Goal: Task Accomplishment & Management: Manage account settings

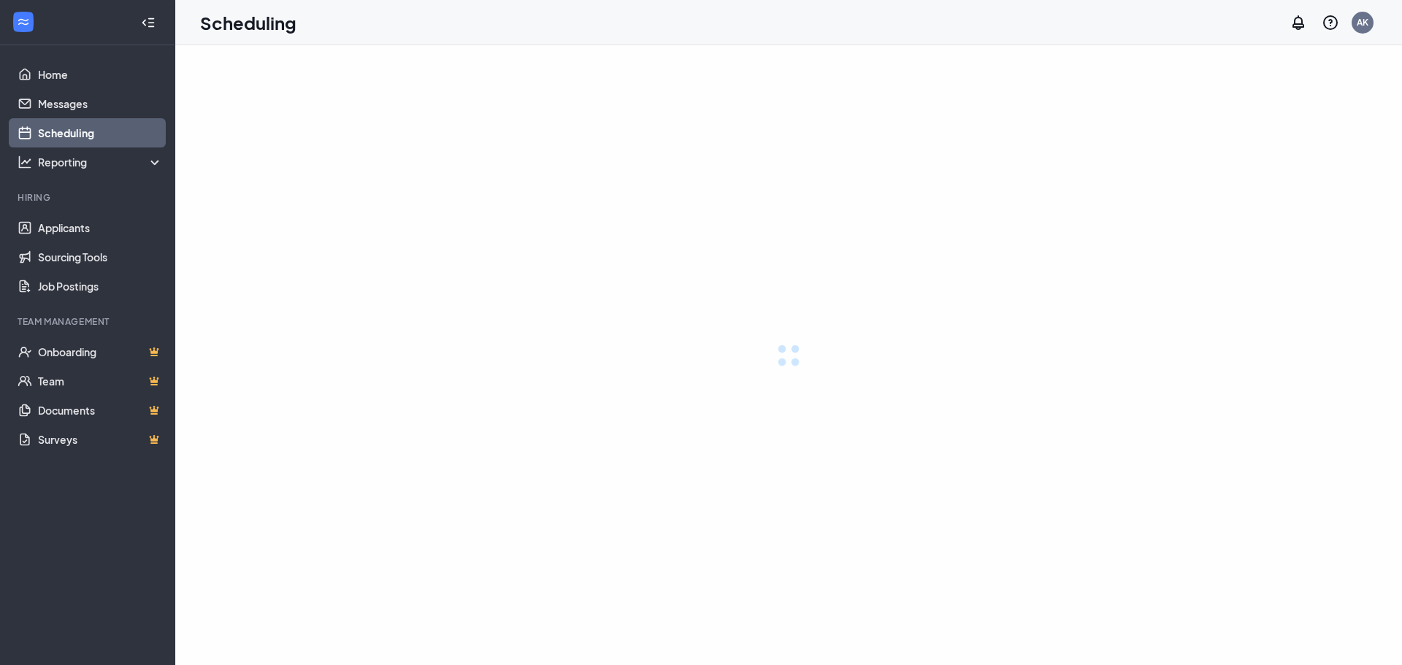
click at [231, 169] on div at bounding box center [788, 355] width 1226 height 620
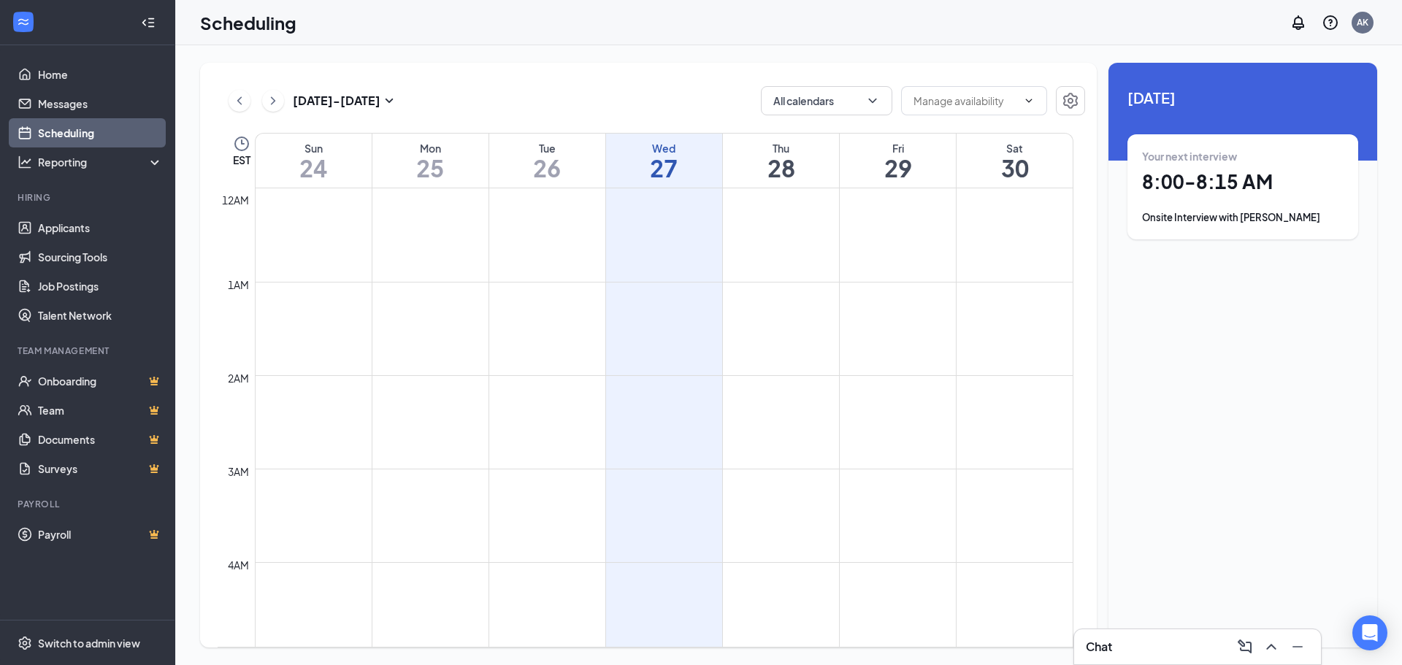
scroll to position [718, 0]
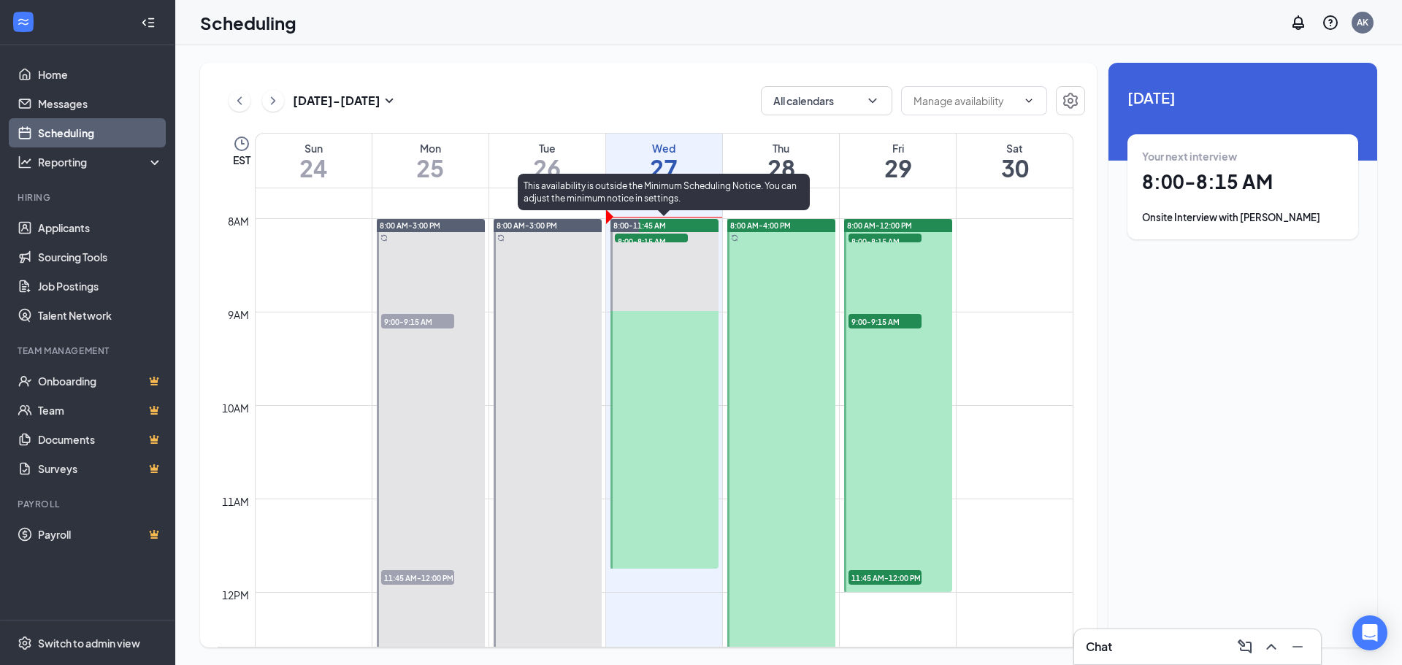
click at [652, 240] on span "8:00-8:15 AM" at bounding box center [651, 241] width 73 height 15
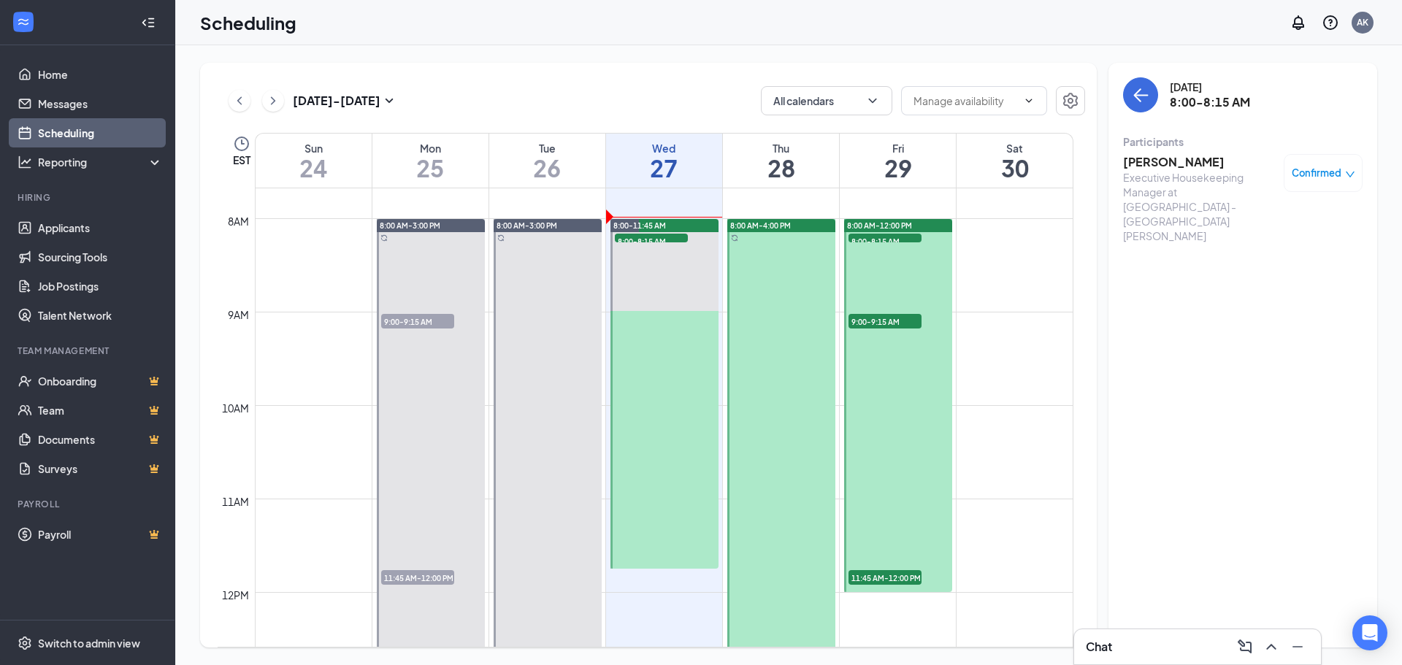
click at [1146, 159] on h3 "[PERSON_NAME]" at bounding box center [1199, 162] width 153 height 16
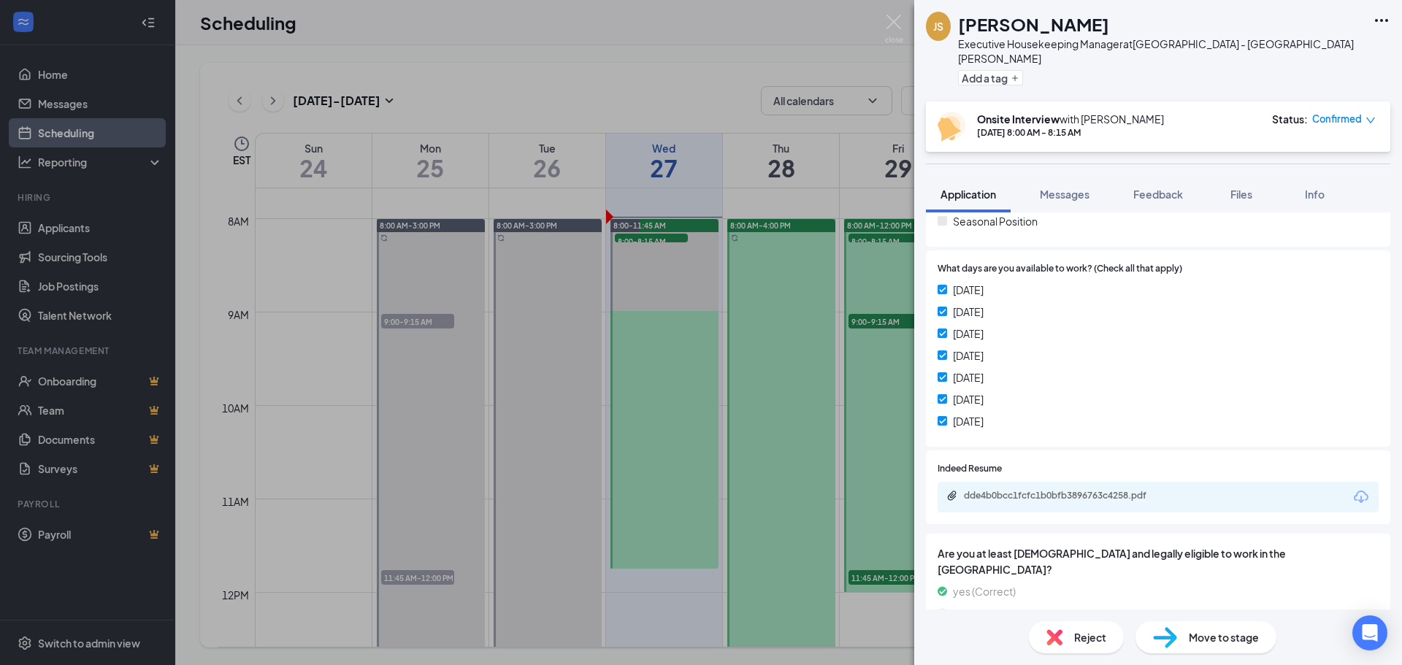
scroll to position [382, 0]
click at [1045, 488] on div "dde4b0bcc1fcfc1b0bfb3896763c4258.pdf" at bounding box center [1066, 494] width 204 height 12
drag, startPoint x: 887, startPoint y: 26, endPoint x: 881, endPoint y: 106, distance: 79.8
click at [887, 26] on img at bounding box center [894, 29] width 18 height 28
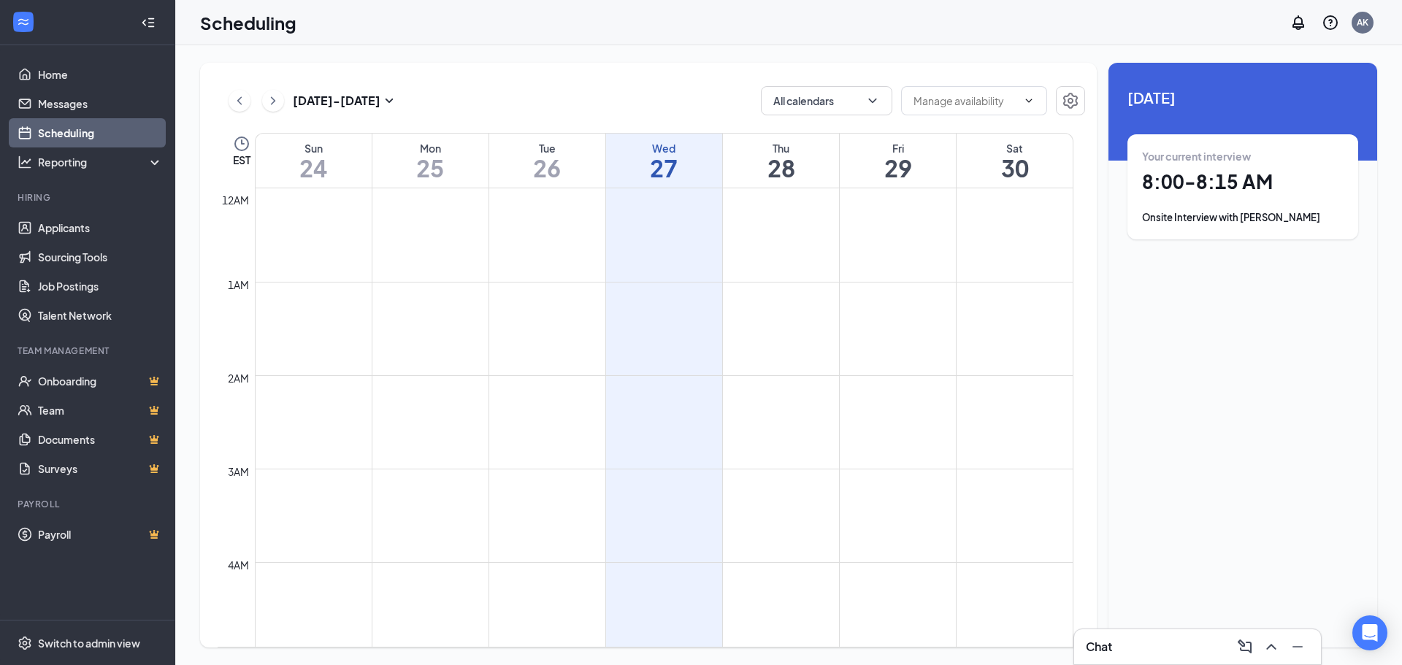
scroll to position [718, 0]
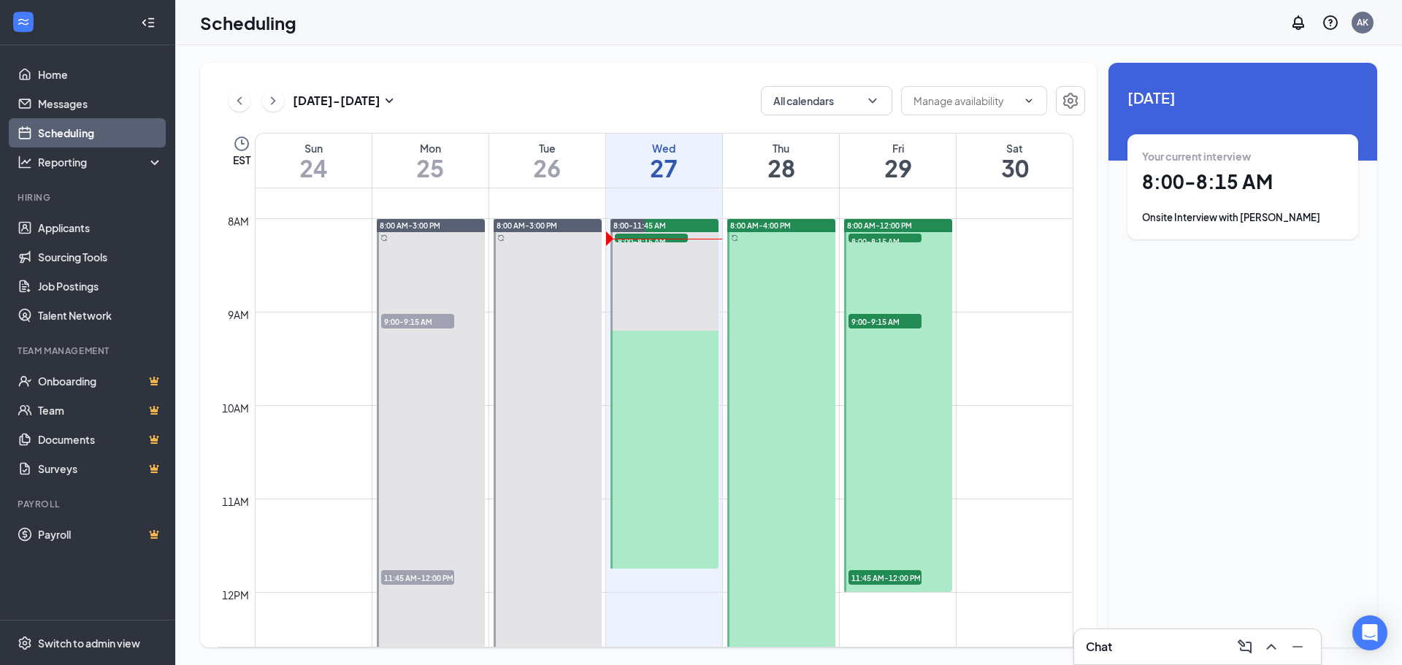
click at [1331, 217] on div "Onsite Interview with [PERSON_NAME]" at bounding box center [1242, 217] width 201 height 15
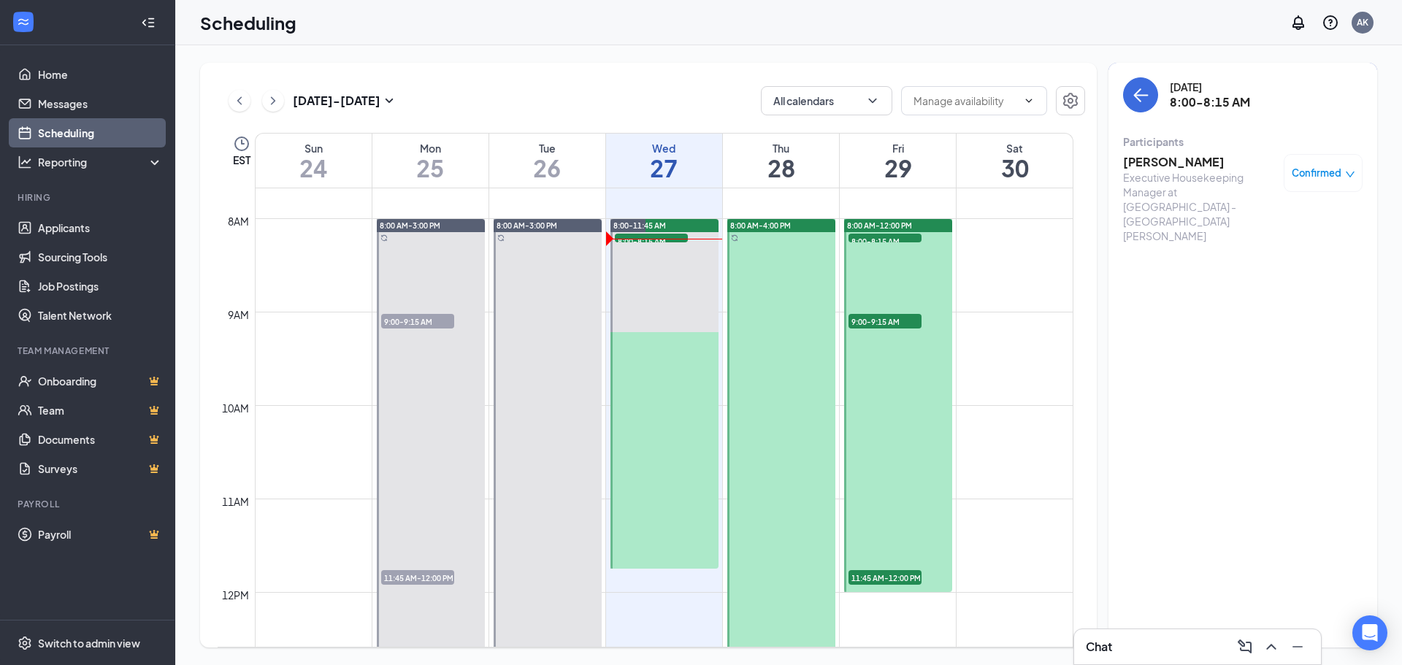
click at [1317, 169] on span "Confirmed" at bounding box center [1316, 173] width 50 height 15
drag, startPoint x: 1249, startPoint y: 296, endPoint x: 1146, endPoint y: 269, distance: 106.4
click at [1196, 285] on body "Home Messages Scheduling Reporting Hiring Applicants Sourcing Tools Job Posting…" at bounding box center [701, 332] width 1402 height 665
click at [1256, 293] on span "Cancel" at bounding box center [1256, 295] width 34 height 16
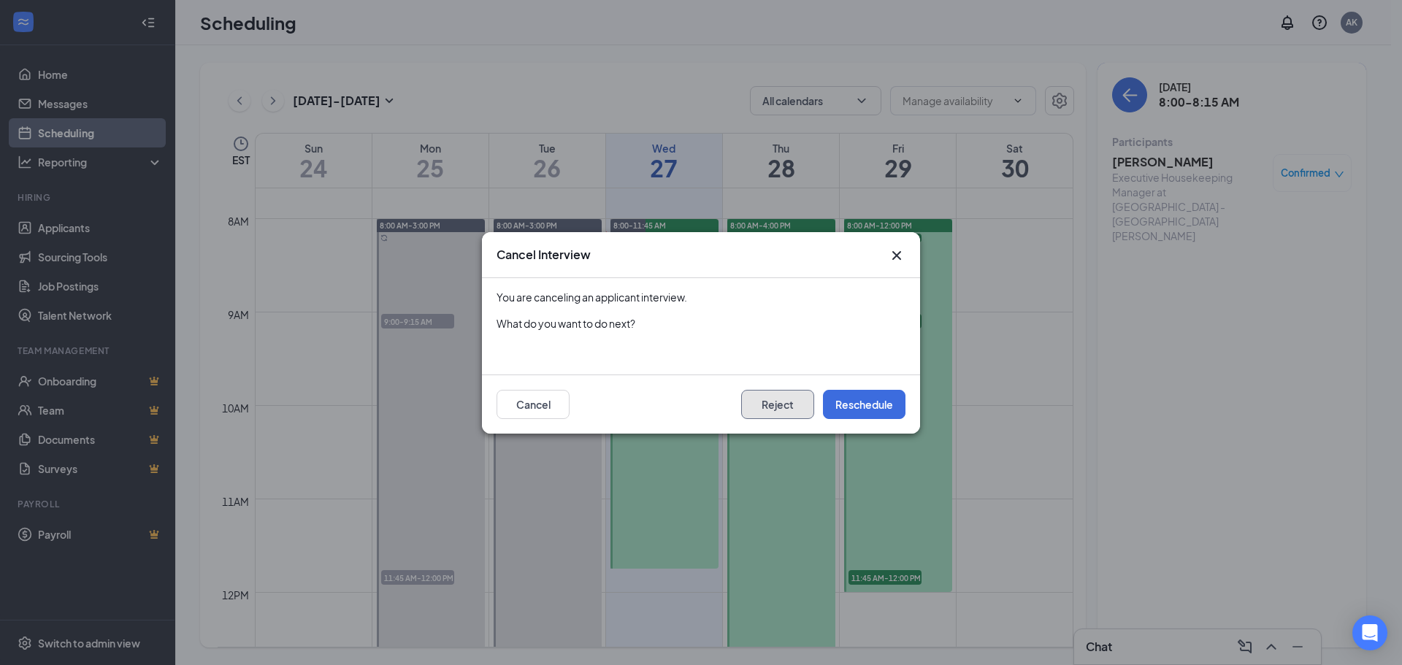
click at [782, 406] on button "Reject" at bounding box center [777, 404] width 73 height 29
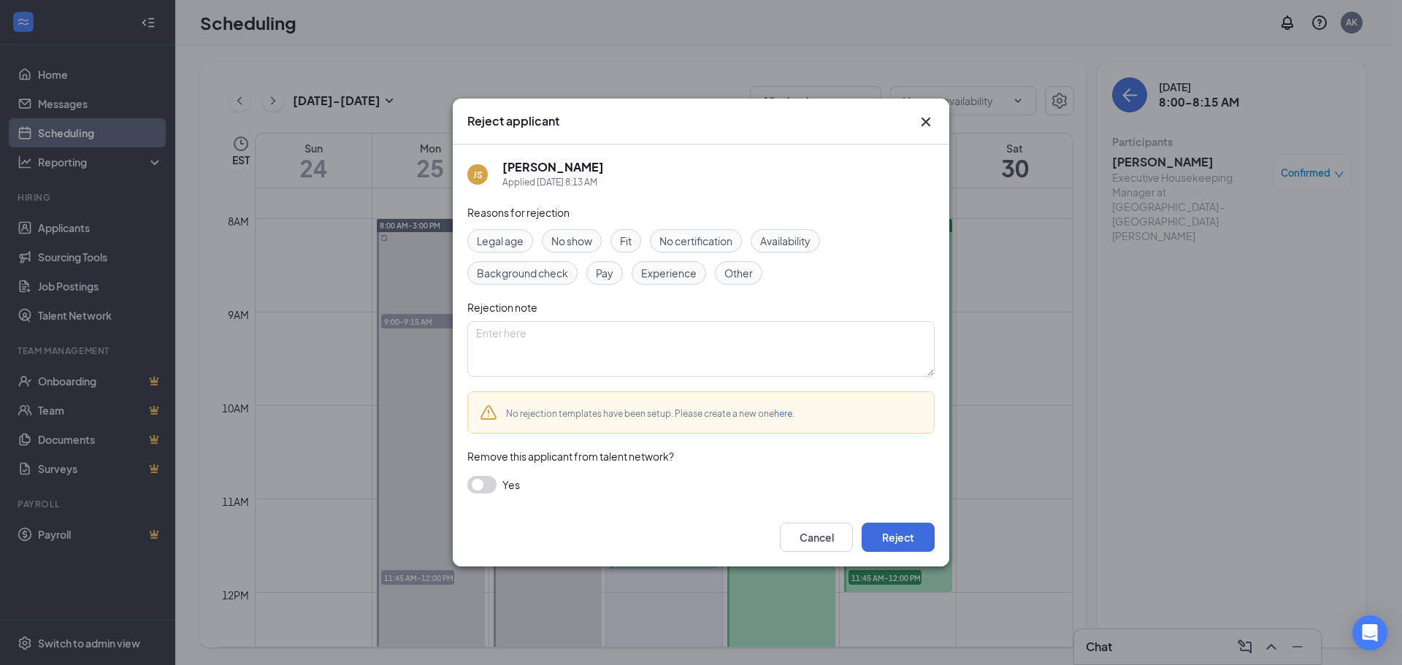
click at [636, 242] on div "Fit" at bounding box center [625, 240] width 31 height 23
click at [788, 245] on span "Availability" at bounding box center [785, 241] width 50 height 16
click at [616, 236] on div "Fit" at bounding box center [625, 240] width 31 height 23
click at [895, 541] on button "Reject" at bounding box center [897, 537] width 73 height 29
